Goal: Task Accomplishment & Management: Manage account settings

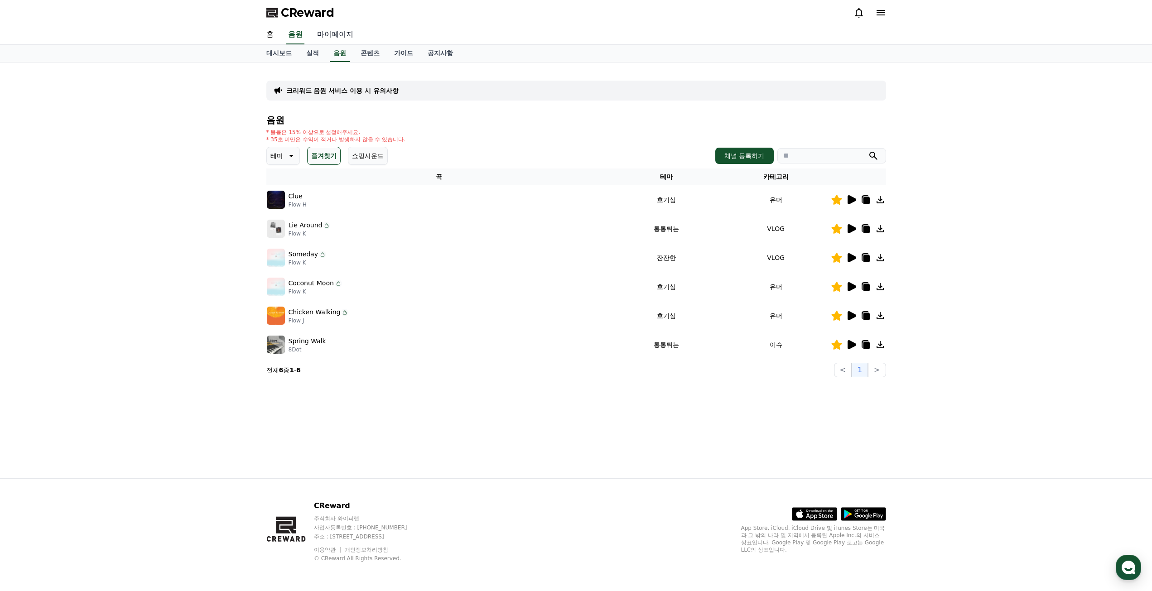
click at [339, 35] on link "마이페이지" at bounding box center [335, 34] width 51 height 19
select select "**********"
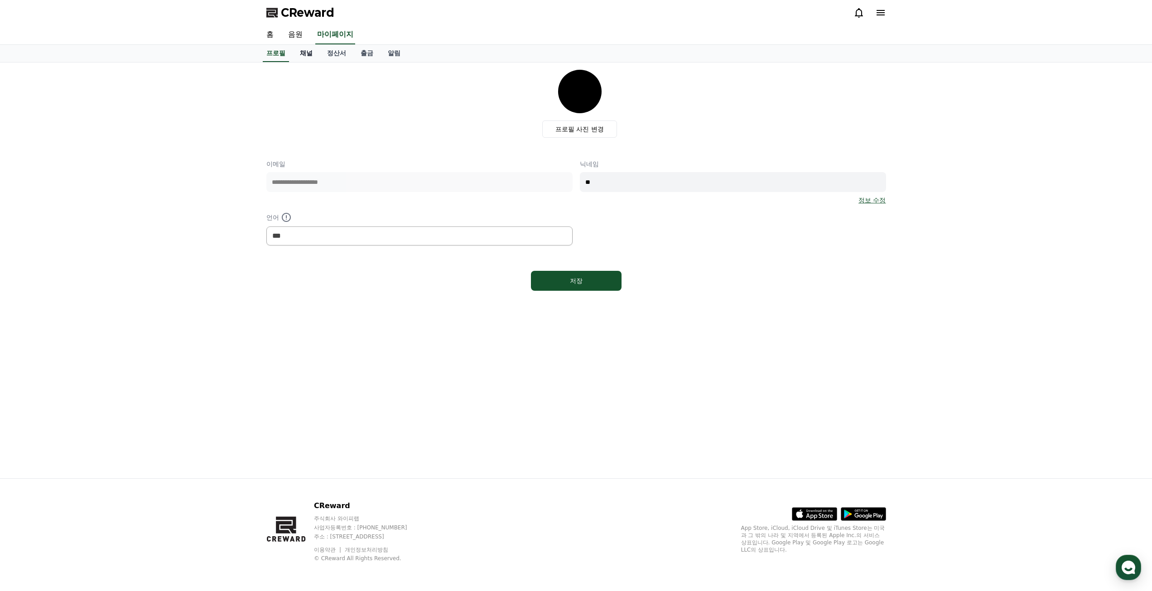
click at [310, 59] on link "채널" at bounding box center [306, 53] width 27 height 17
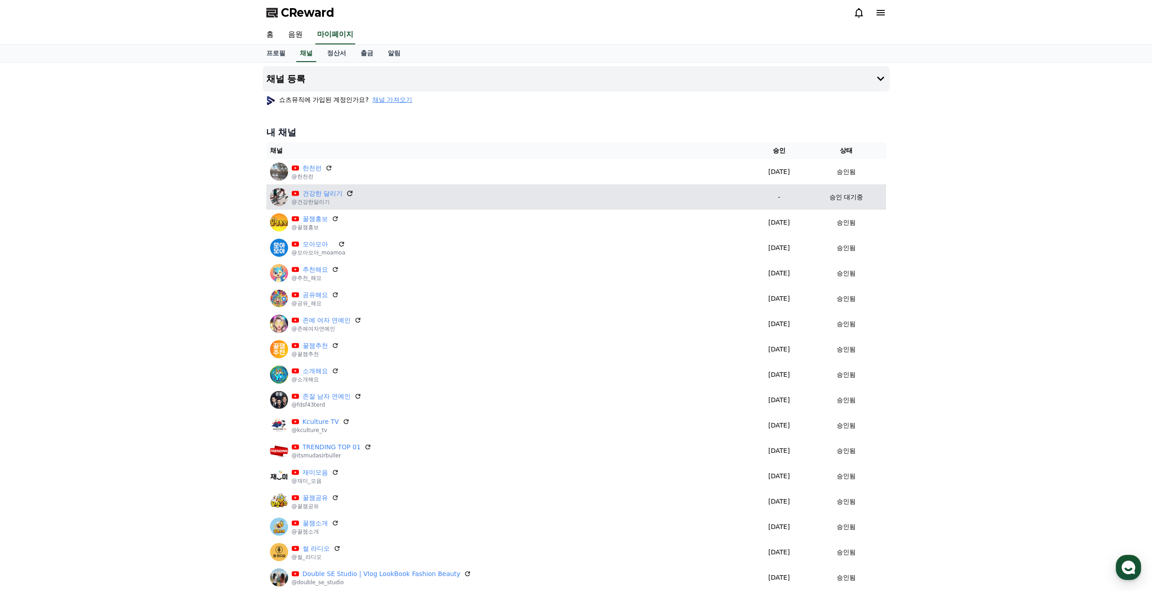
click at [350, 192] on icon at bounding box center [350, 193] width 8 height 8
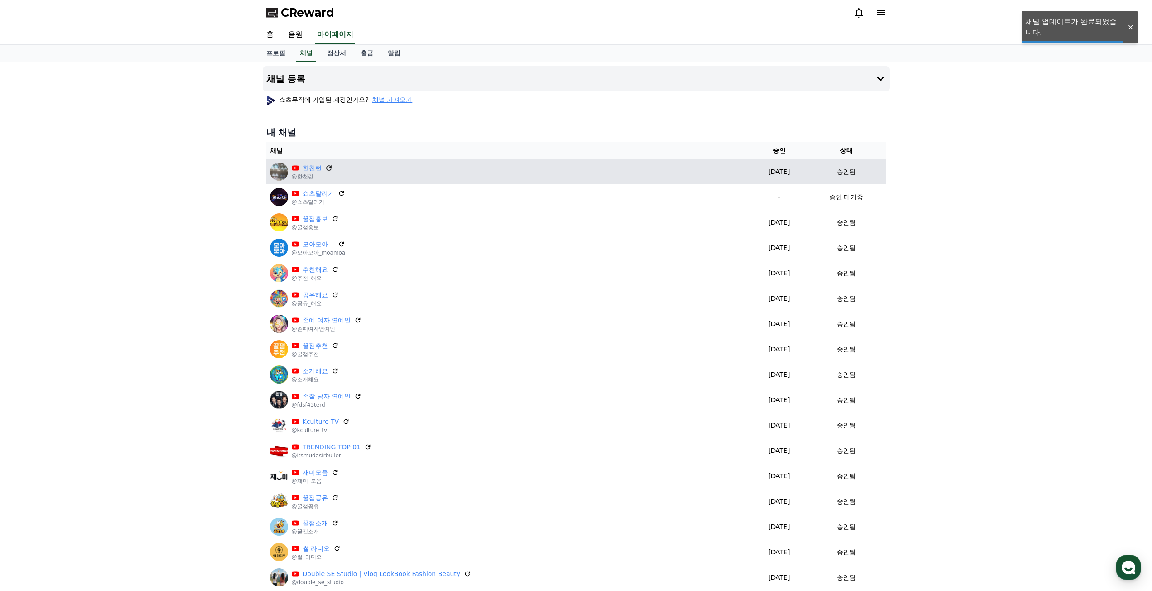
click at [330, 168] on icon at bounding box center [329, 168] width 8 height 8
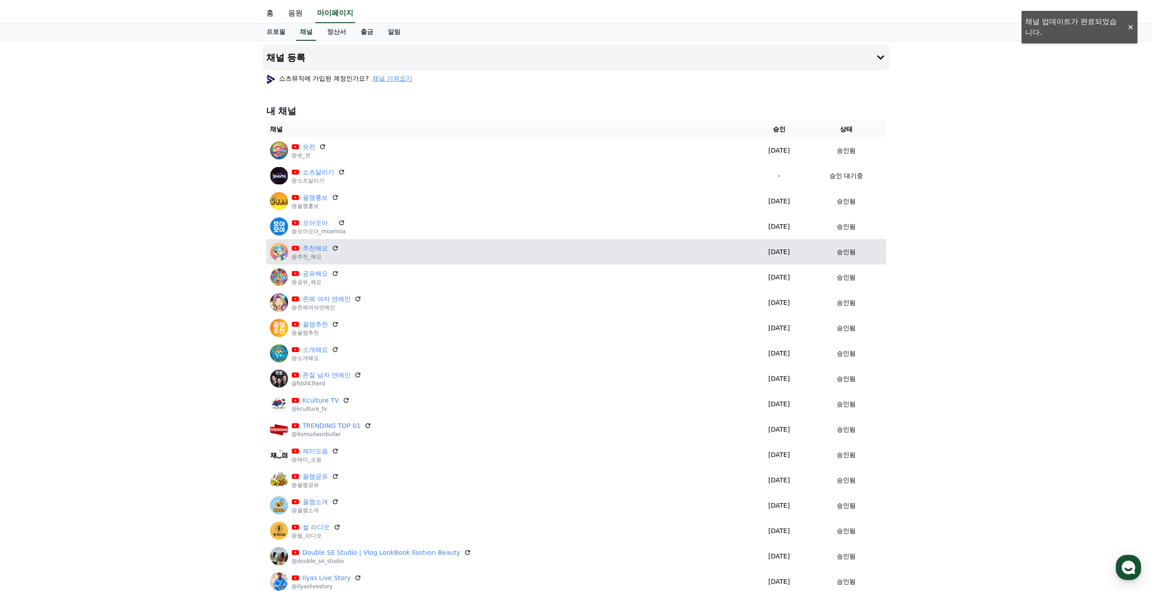
scroll to position [91, 0]
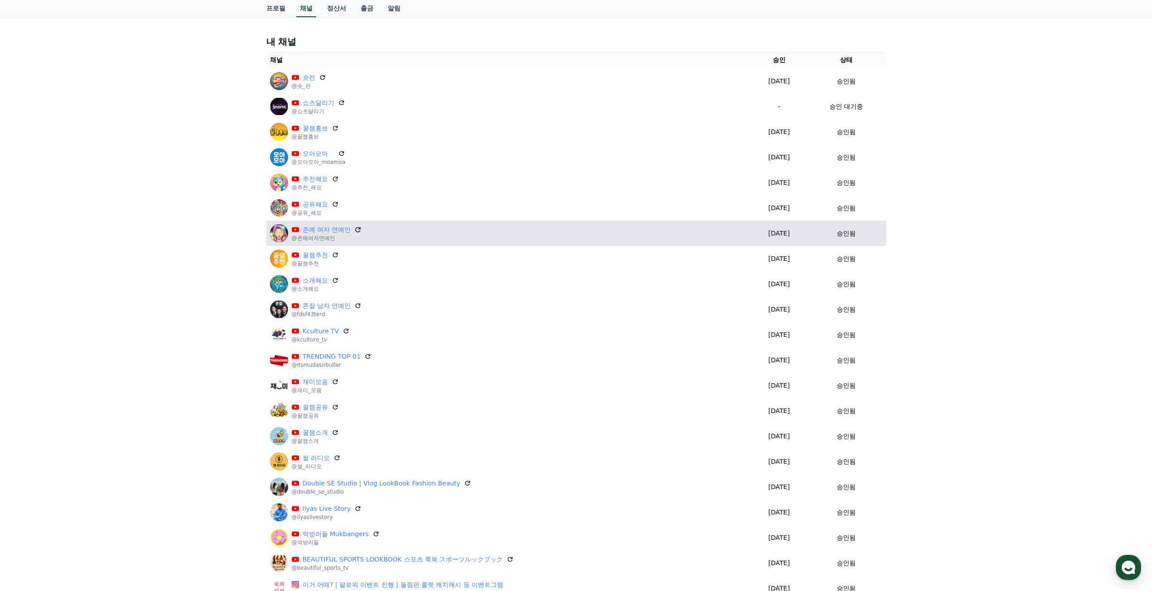
click at [360, 228] on icon at bounding box center [358, 230] width 8 height 8
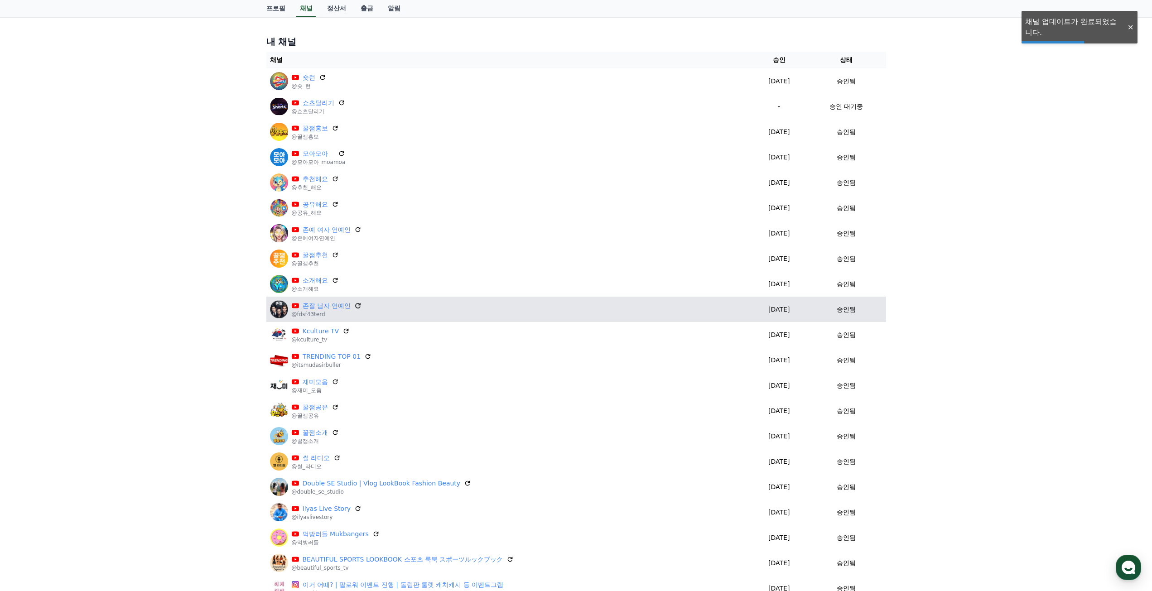
click at [358, 305] on icon at bounding box center [358, 306] width 8 height 8
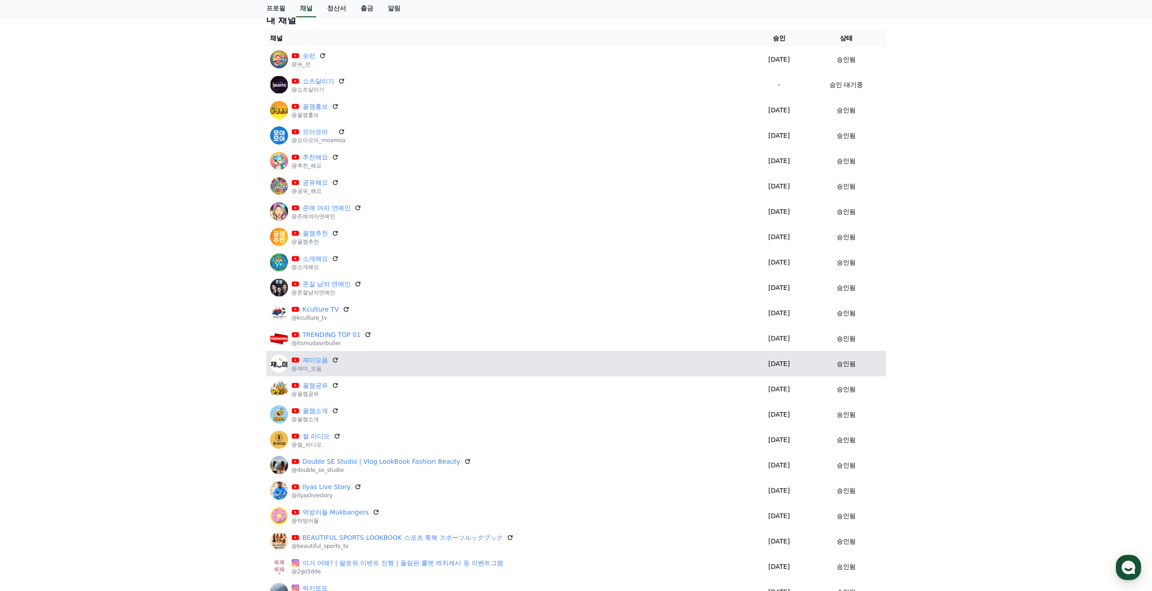
scroll to position [181, 0]
